Goal: Transaction & Acquisition: Purchase product/service

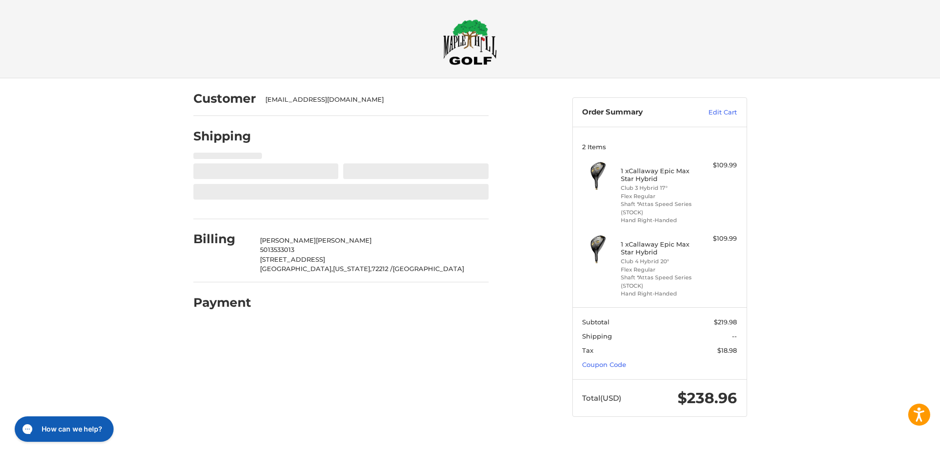
select select "**"
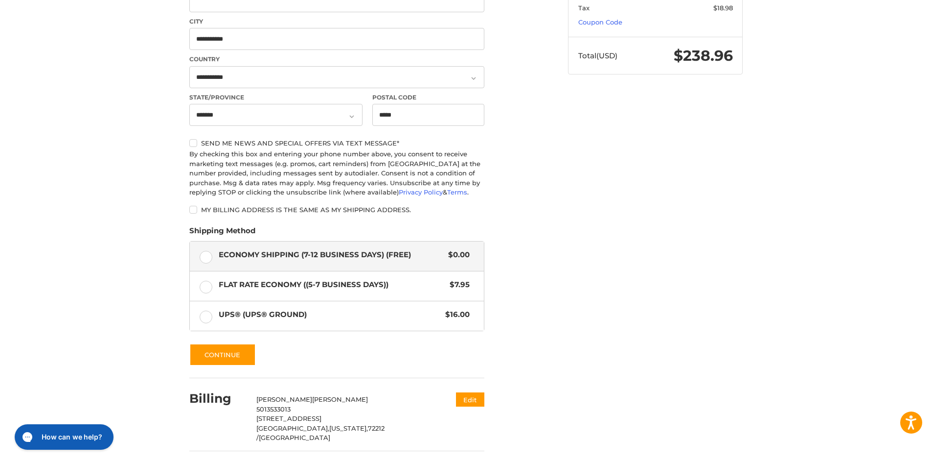
scroll to position [368, 0]
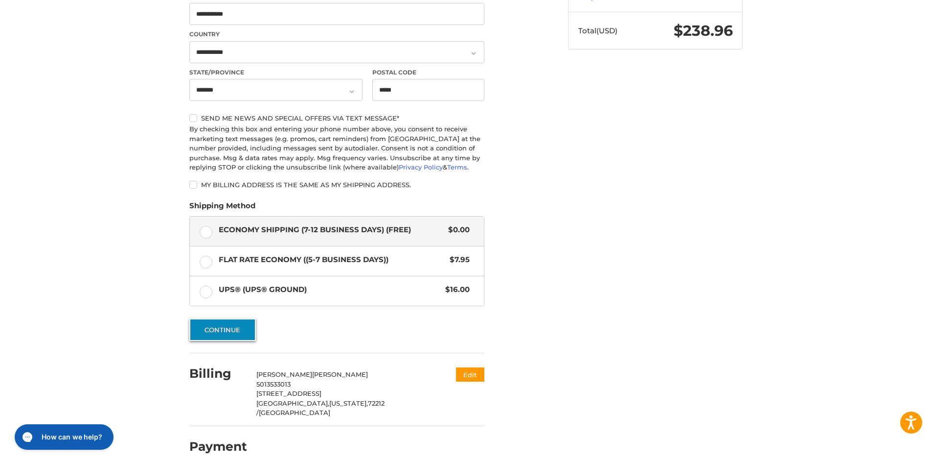
click at [246, 331] on button "Continue" at bounding box center [222, 329] width 67 height 23
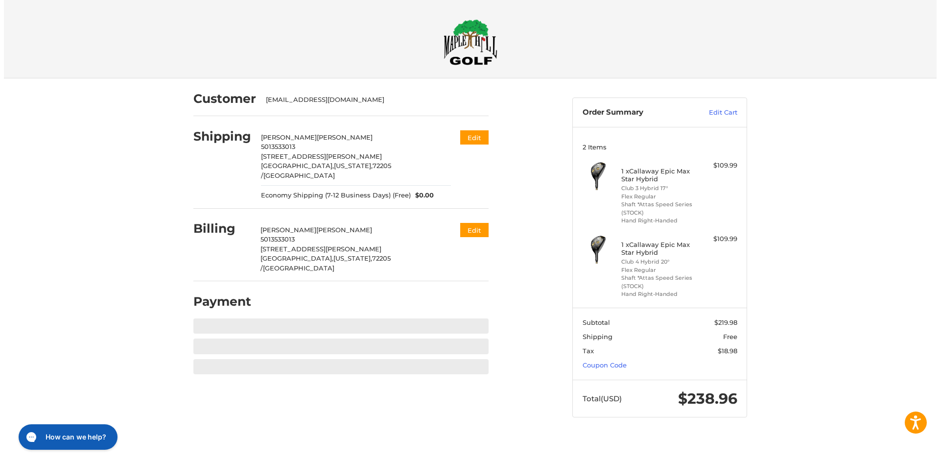
scroll to position [0, 0]
